Goal: Information Seeking & Learning: Learn about a topic

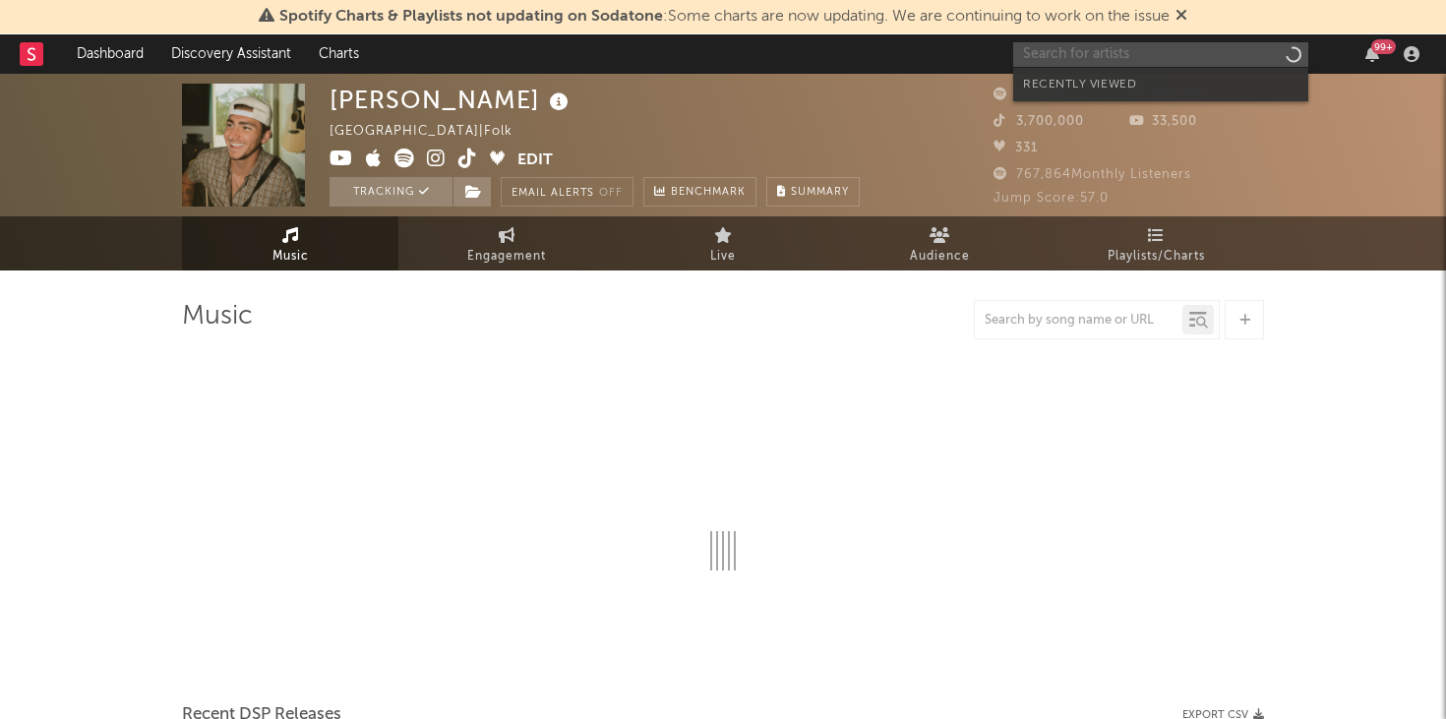
click at [1095, 48] on input "text" at bounding box center [1160, 54] width 295 height 25
type input "d4"
select select "6m"
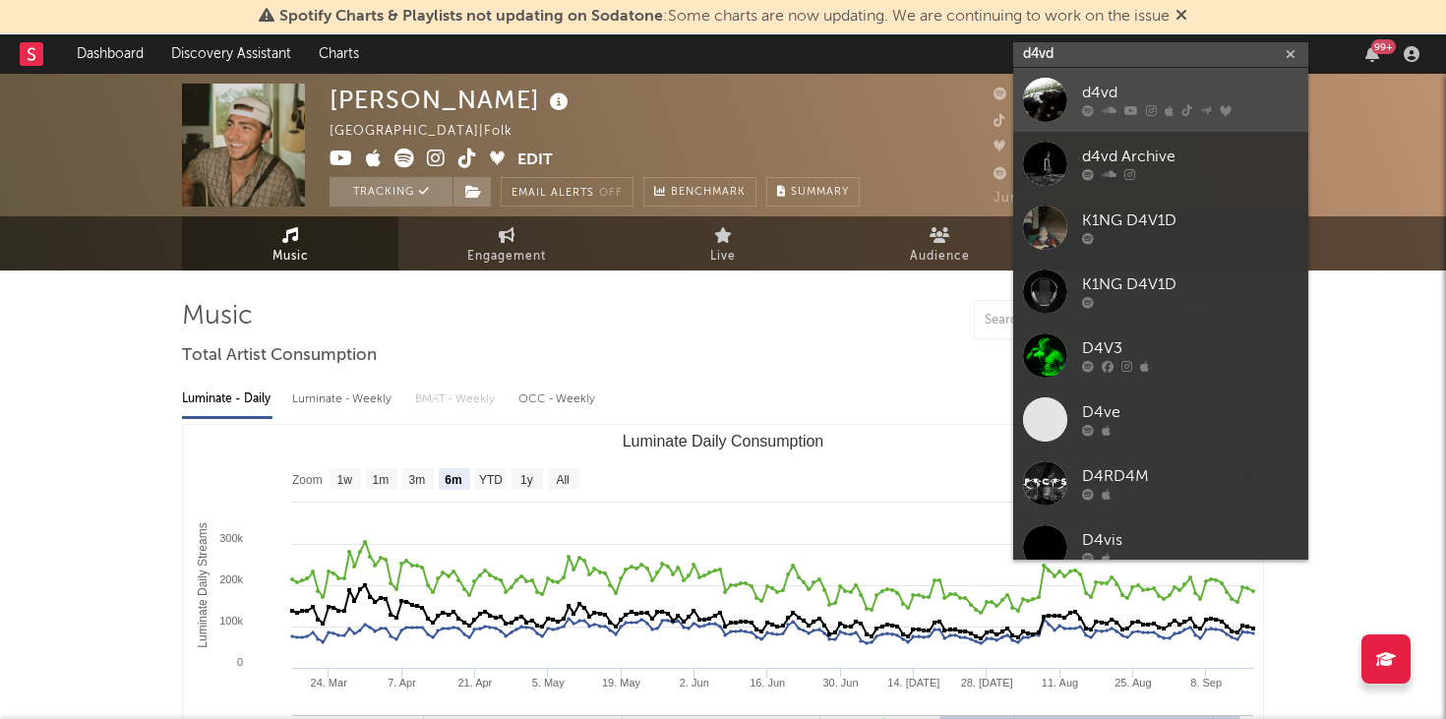
type input "d4vd"
click at [1138, 83] on div "d4vd" at bounding box center [1190, 94] width 216 height 24
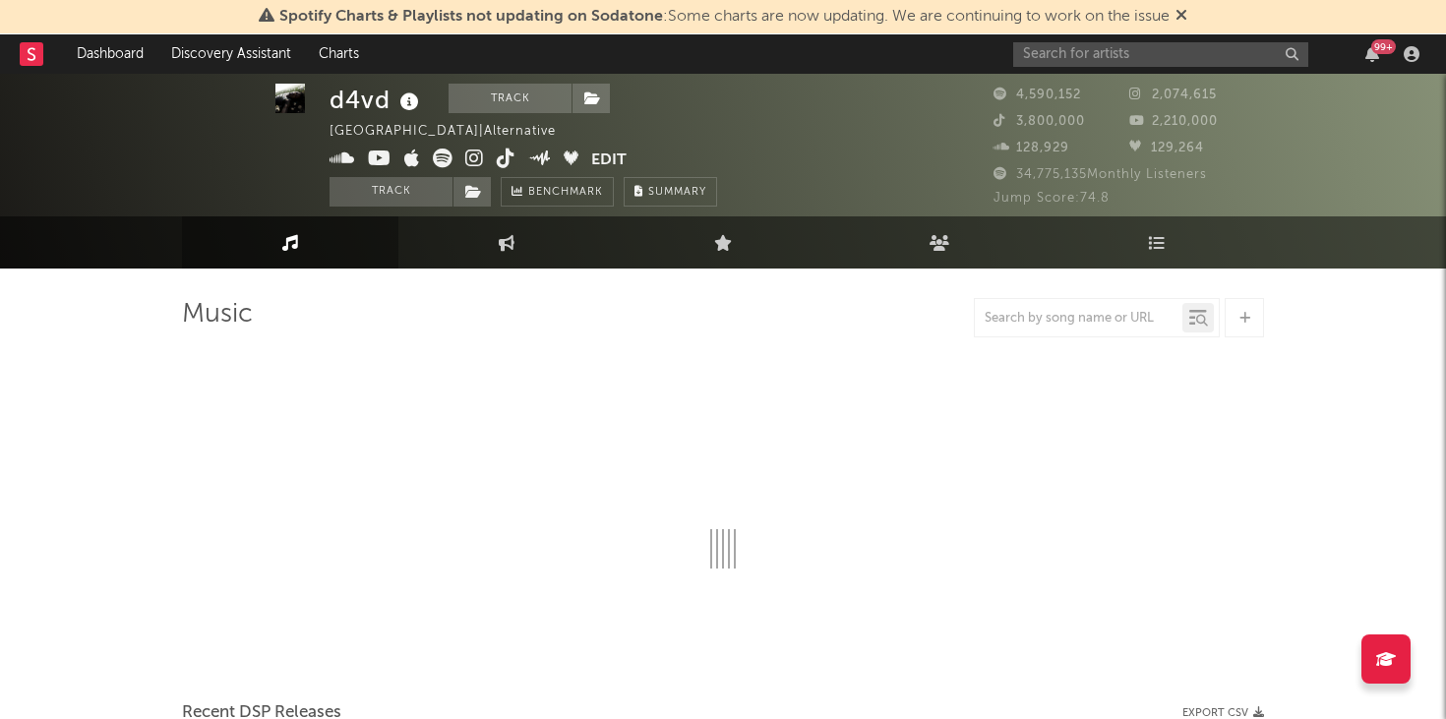
scroll to position [16, 0]
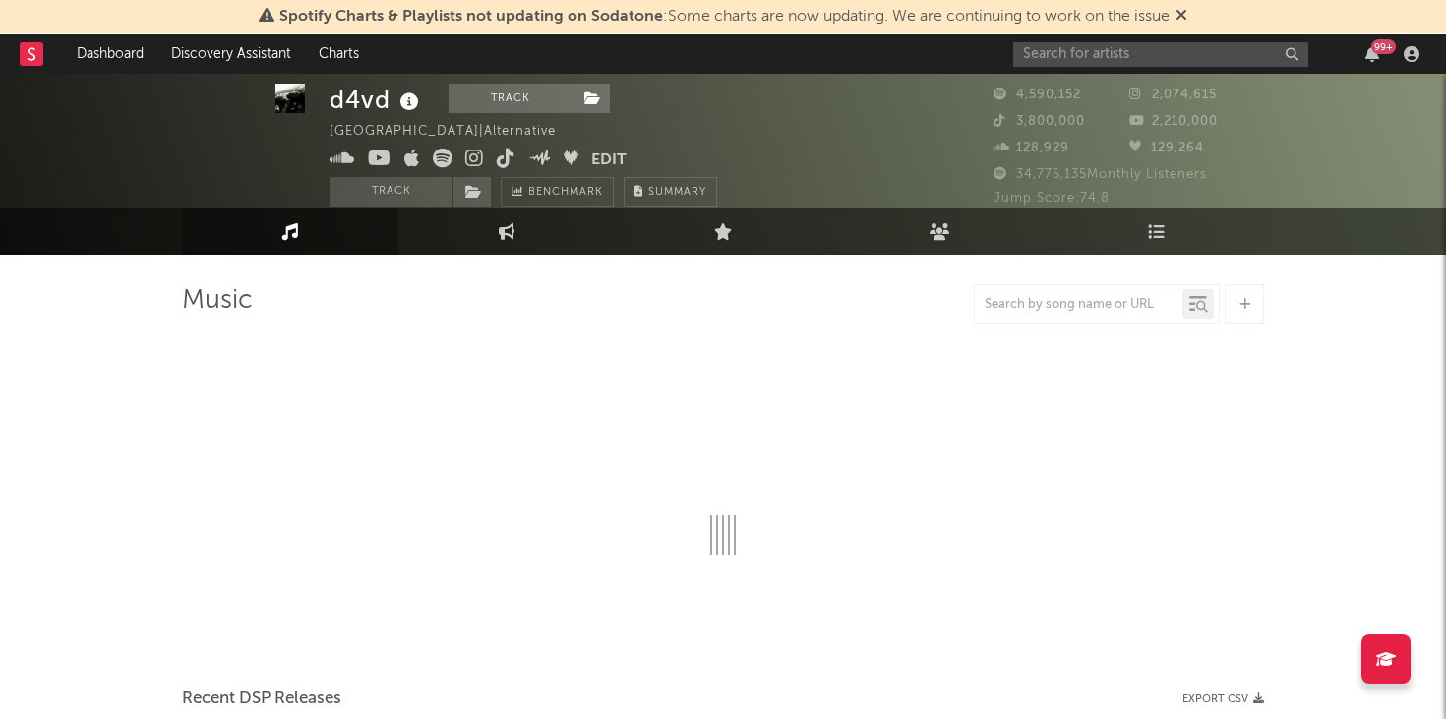
select select "6m"
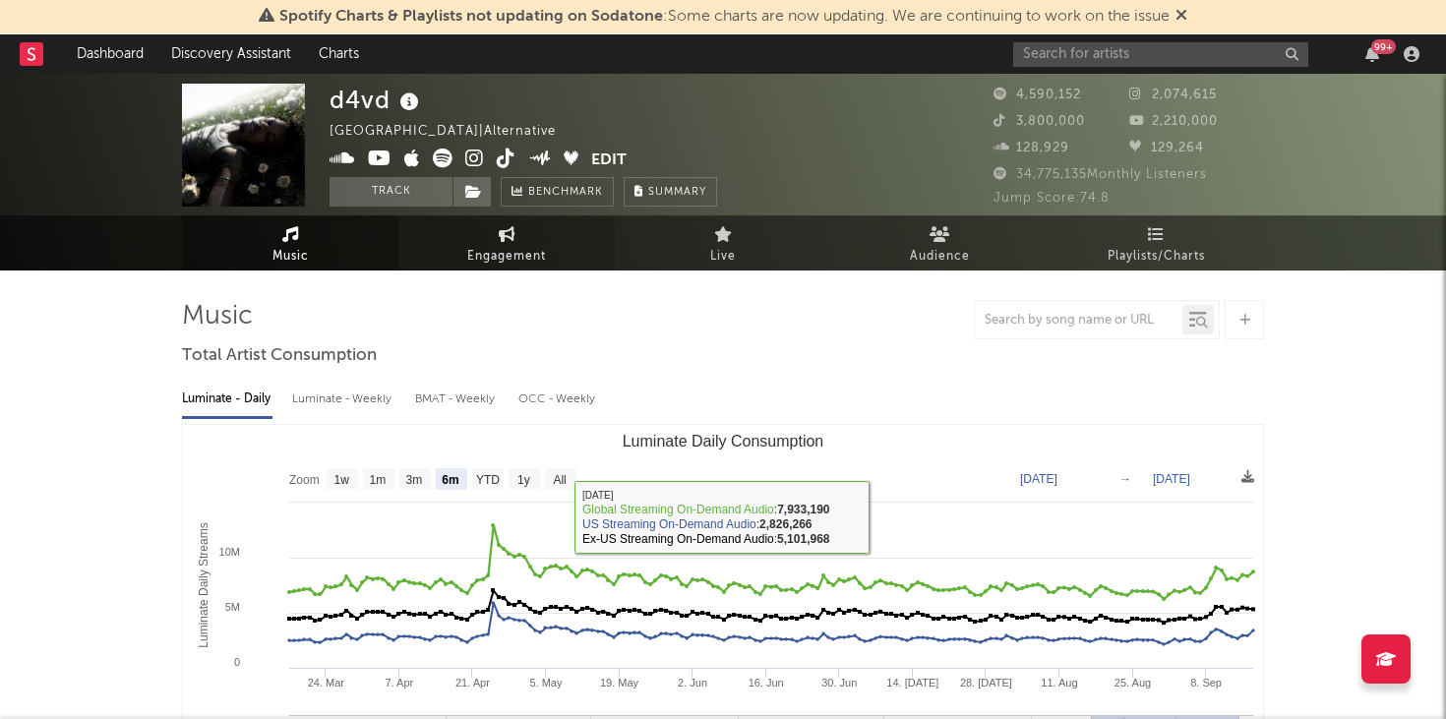
scroll to position [0, 0]
click at [519, 238] on link "Engagement" at bounding box center [506, 243] width 216 height 54
select select "1w"
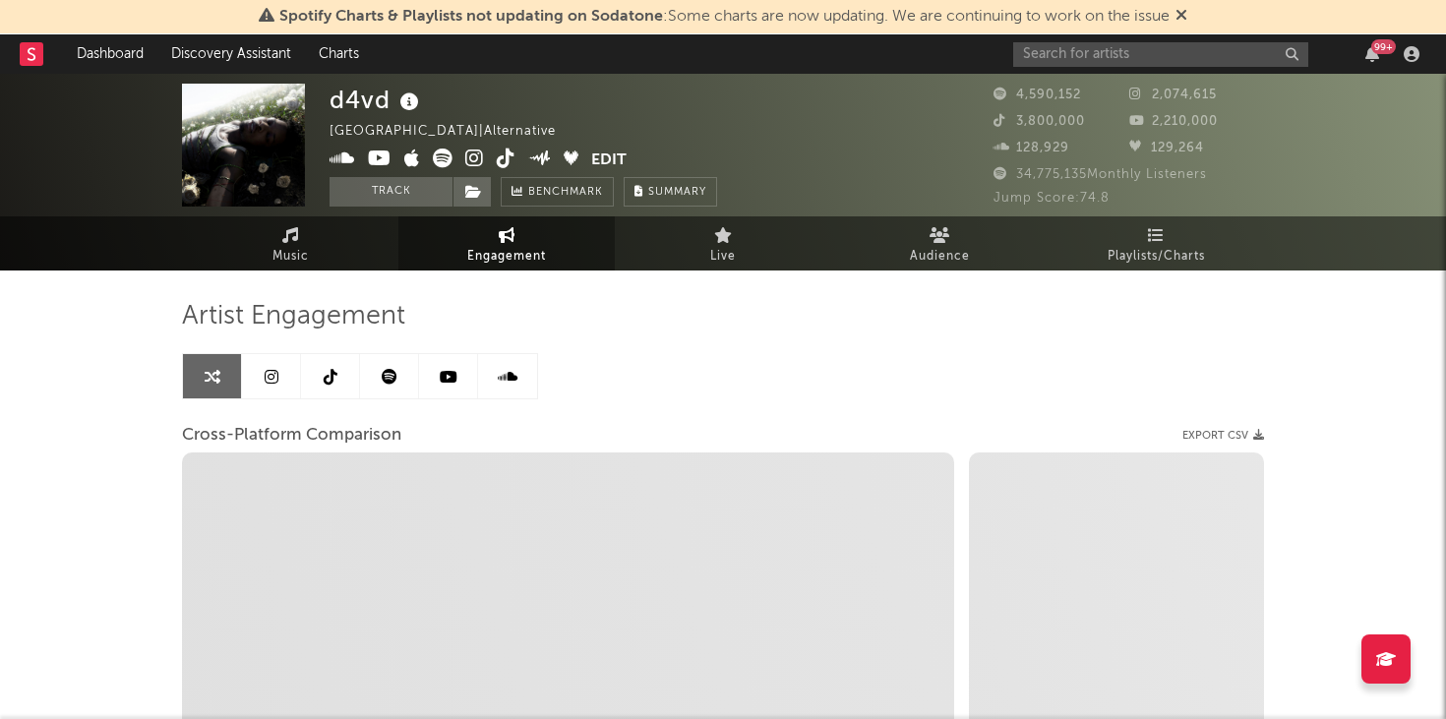
click at [275, 369] on icon at bounding box center [272, 377] width 14 height 16
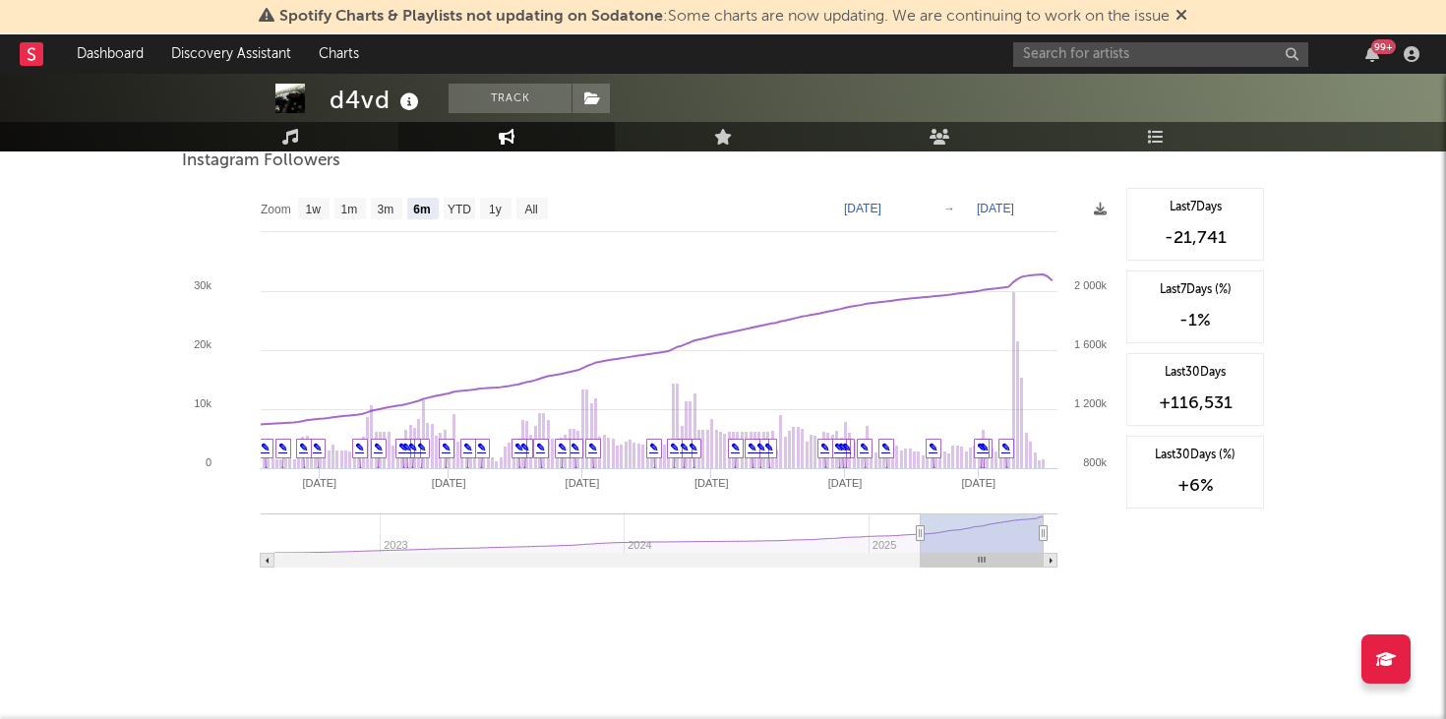
scroll to position [3050, 0]
click at [311, 209] on text "1w" at bounding box center [314, 210] width 16 height 14
select select "1w"
type input "[DATE]"
